Goal: Transaction & Acquisition: Purchase product/service

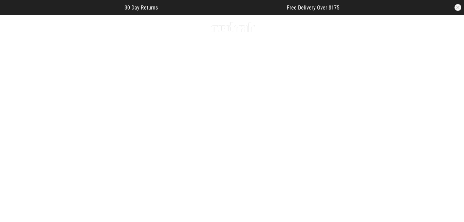
click at [414, 25] on span "button" at bounding box center [412, 27] width 7 height 8
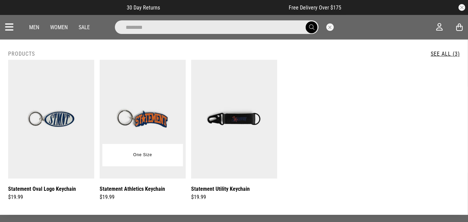
type input "********"
click at [149, 74] on img at bounding box center [143, 119] width 86 height 119
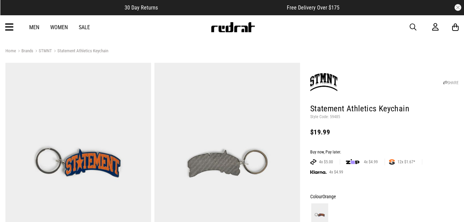
click at [333, 114] on p "Style Code: 59485" at bounding box center [384, 116] width 148 height 5
click at [333, 114] on h1 "Statement Athletics Keychain" at bounding box center [384, 108] width 148 height 11
drag, startPoint x: 332, startPoint y: 114, endPoint x: 334, endPoint y: 117, distance: 4.2
click at [334, 117] on p "Style Code: 59485" at bounding box center [384, 116] width 148 height 5
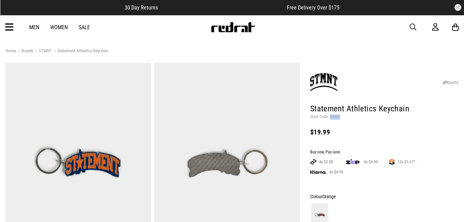
copy p "59485"
